Goal: Task Accomplishment & Management: Use online tool/utility

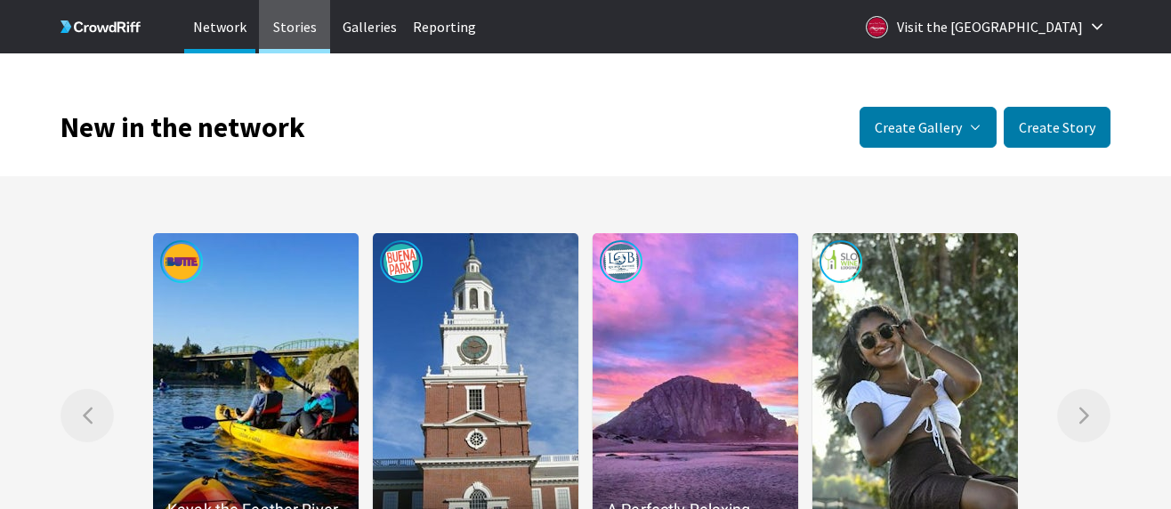
click at [305, 35] on p "Stories" at bounding box center [294, 26] width 71 height 53
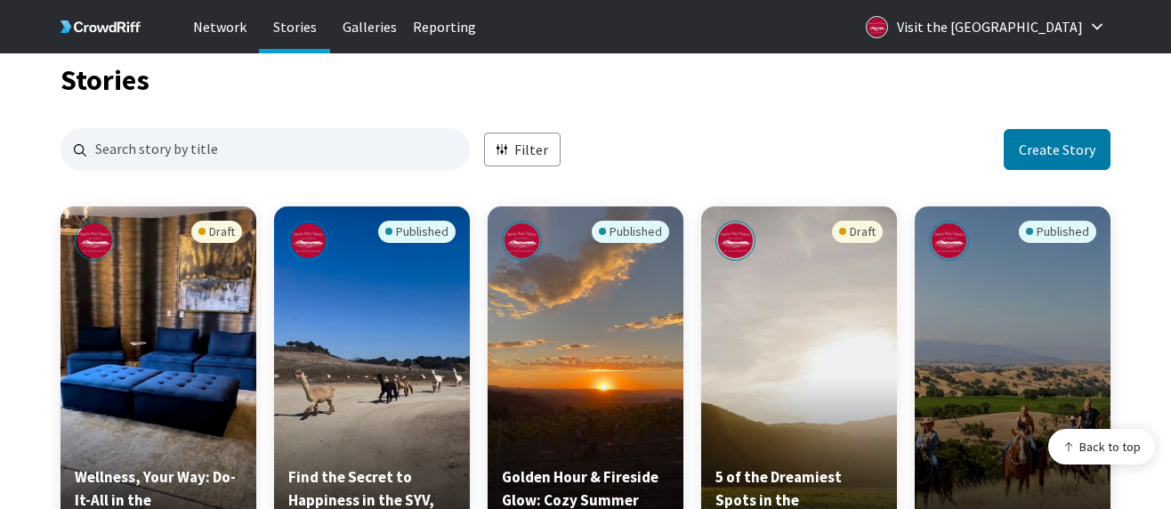
scroll to position [199, 0]
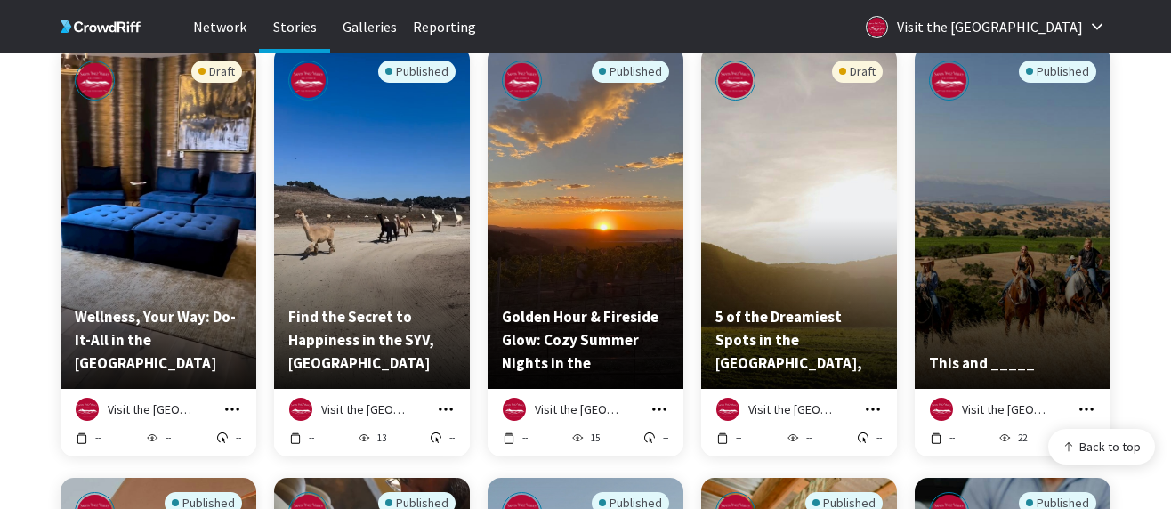
click at [239, 405] on icon "grid" at bounding box center [232, 409] width 18 height 18
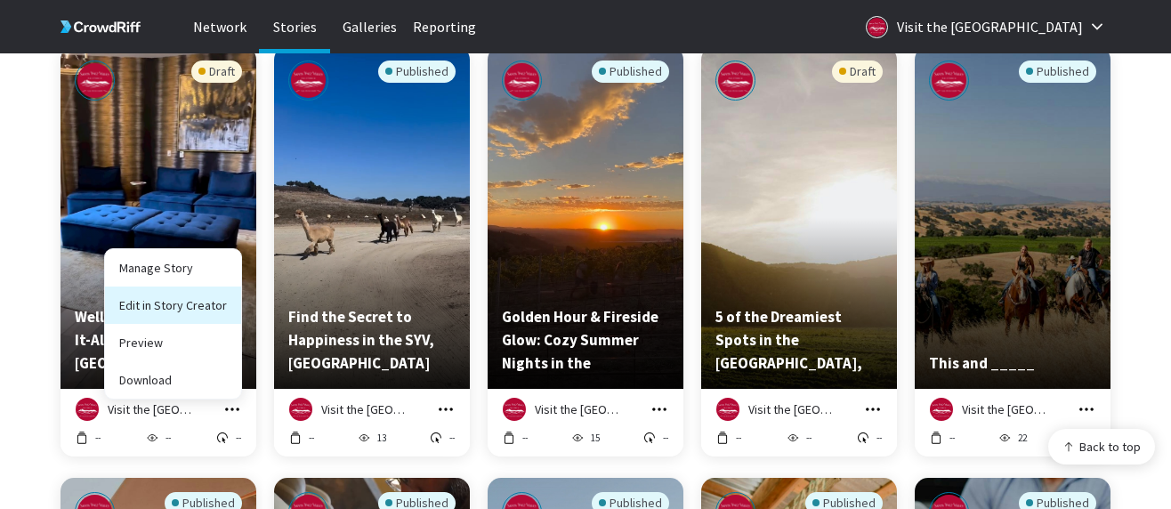
click at [209, 301] on link "Edit in Story Creator" at bounding box center [173, 304] width 136 height 37
